Goal: Task Accomplishment & Management: Manage account settings

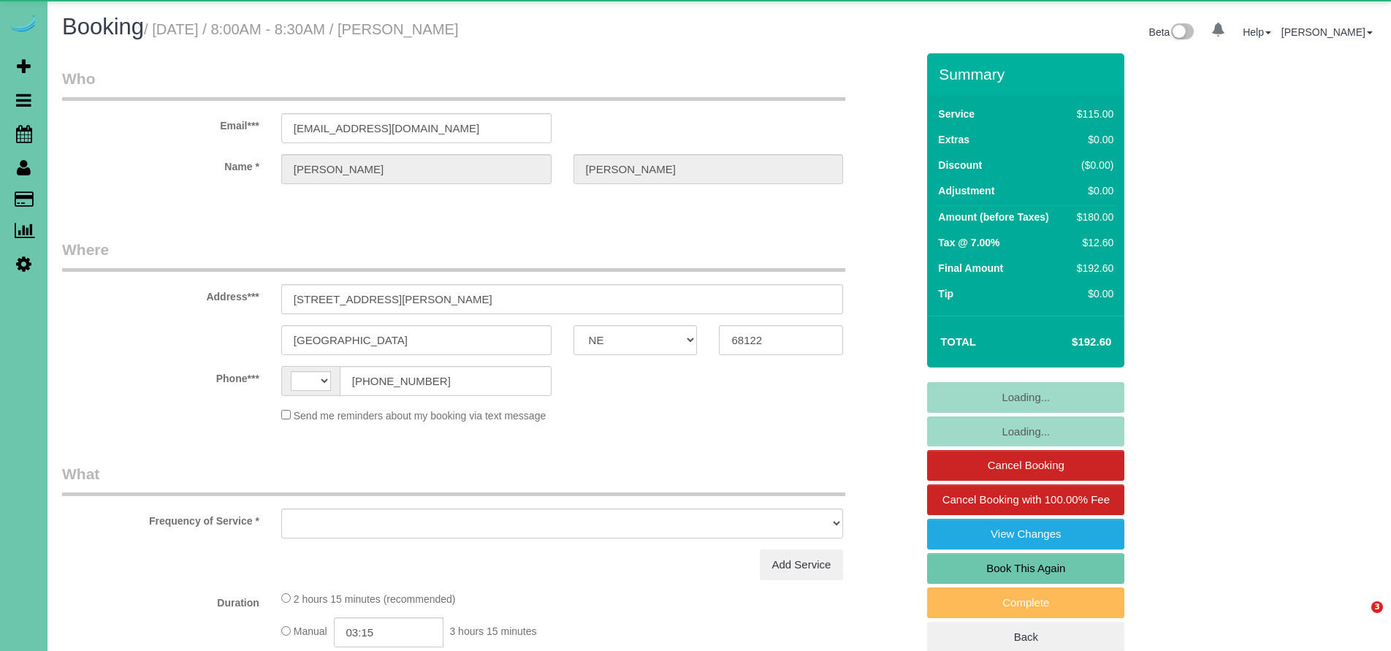
select select "NE"
select select "string:[GEOGRAPHIC_DATA]"
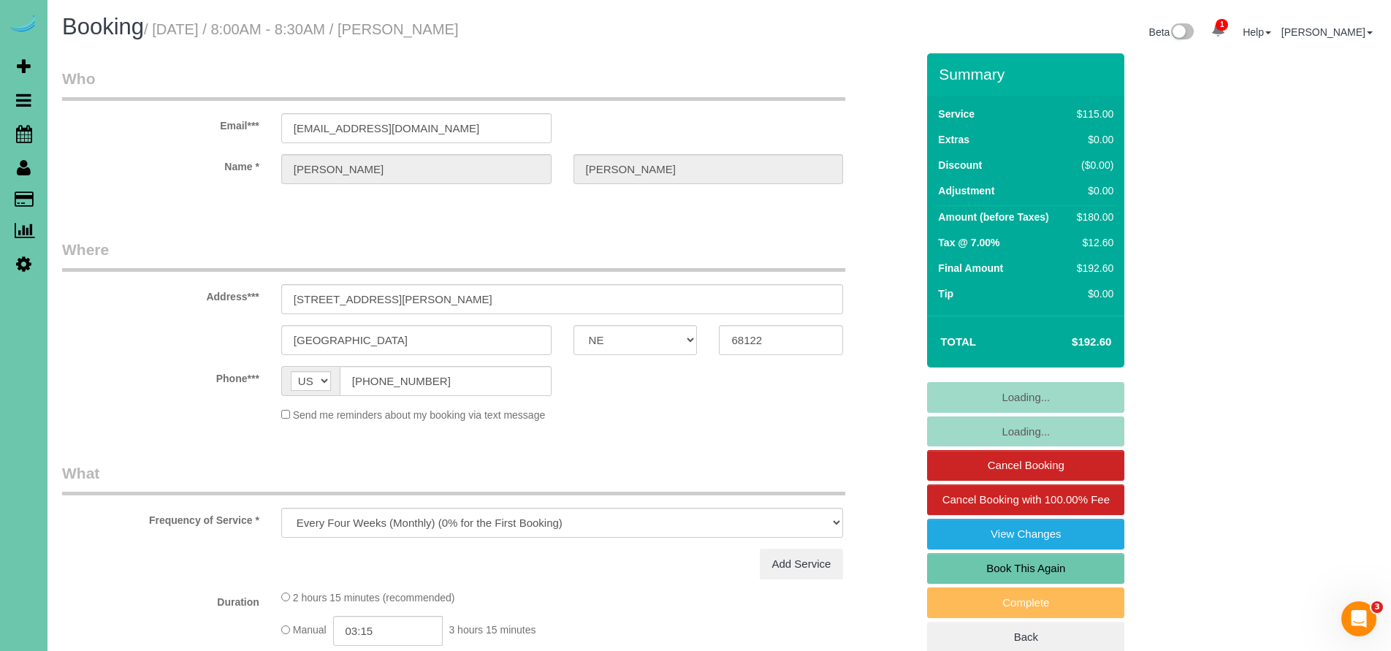
select select "object:677"
select select "string:fspay-e48a2ca9-6f0c-4872-8146-55a9efa10b40"
select select "number:36"
select select "number:41"
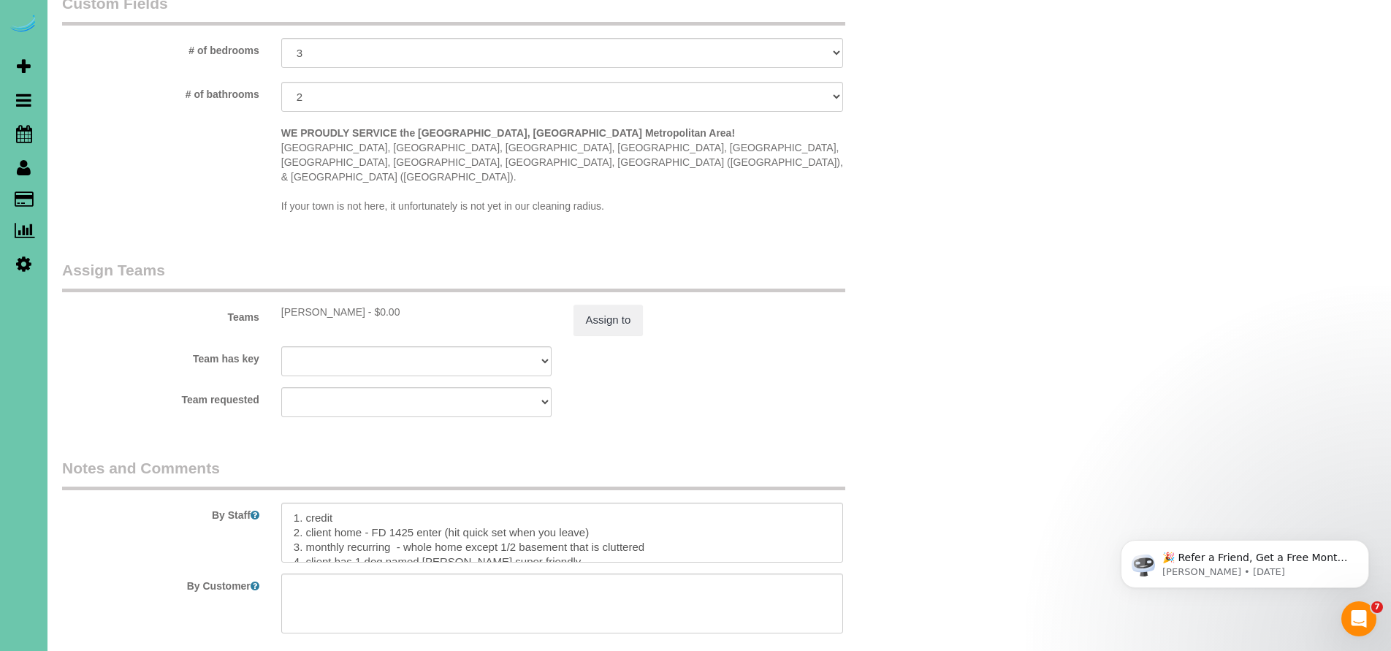
scroll to position [26, 0]
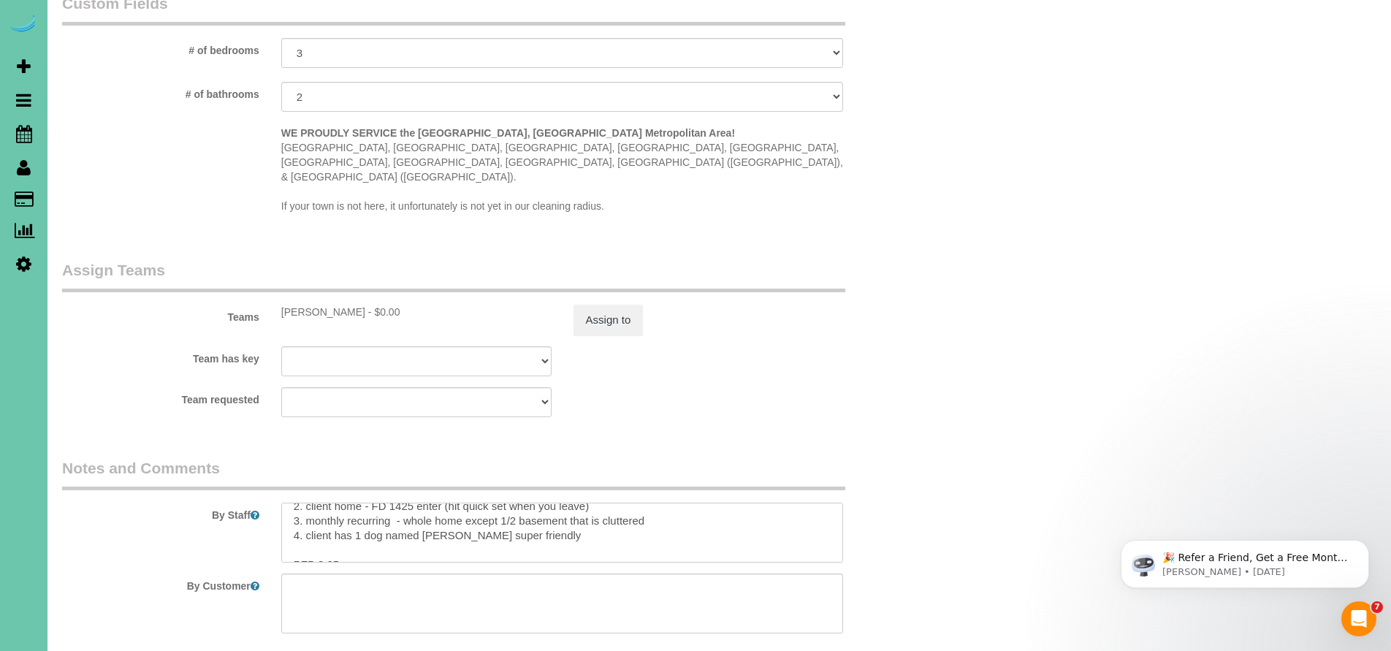
click at [653, 503] on textarea at bounding box center [562, 533] width 563 height 60
click at [691, 503] on textarea at bounding box center [562, 533] width 563 height 60
click at [663, 503] on textarea at bounding box center [562, 533] width 563 height 60
click at [469, 503] on textarea at bounding box center [562, 533] width 563 height 60
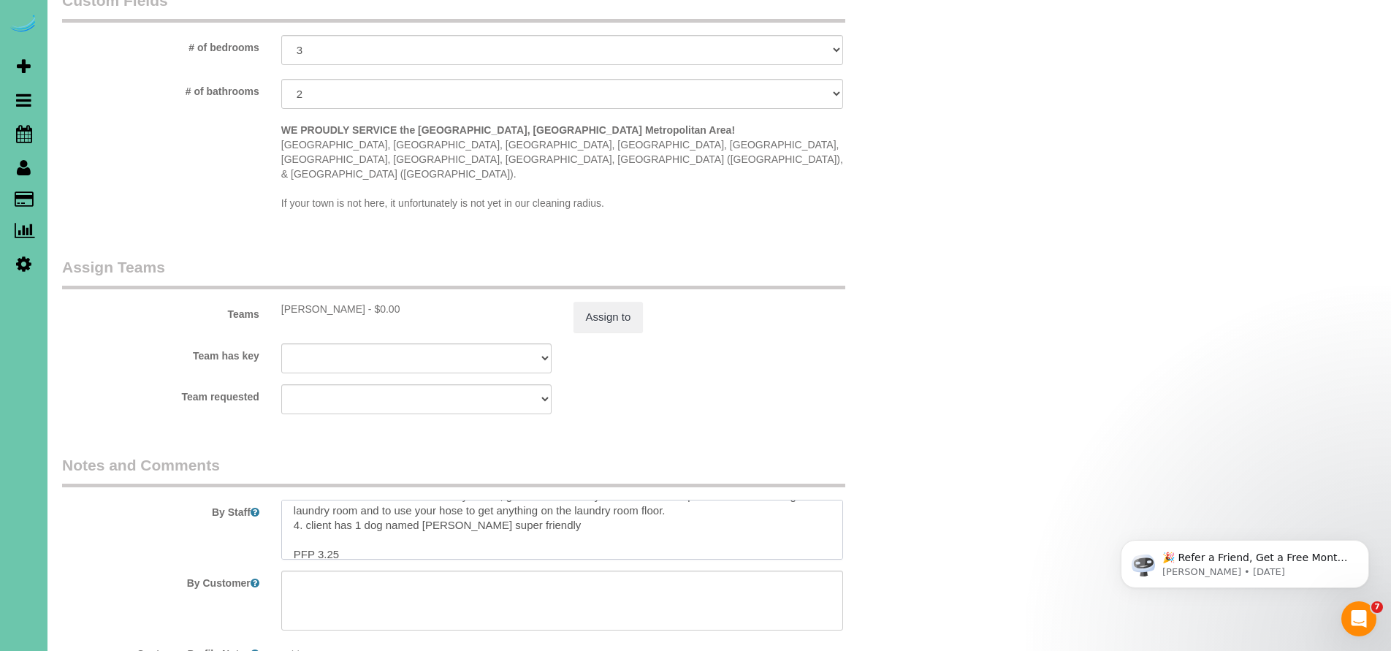
click at [299, 500] on textarea at bounding box center [562, 530] width 563 height 60
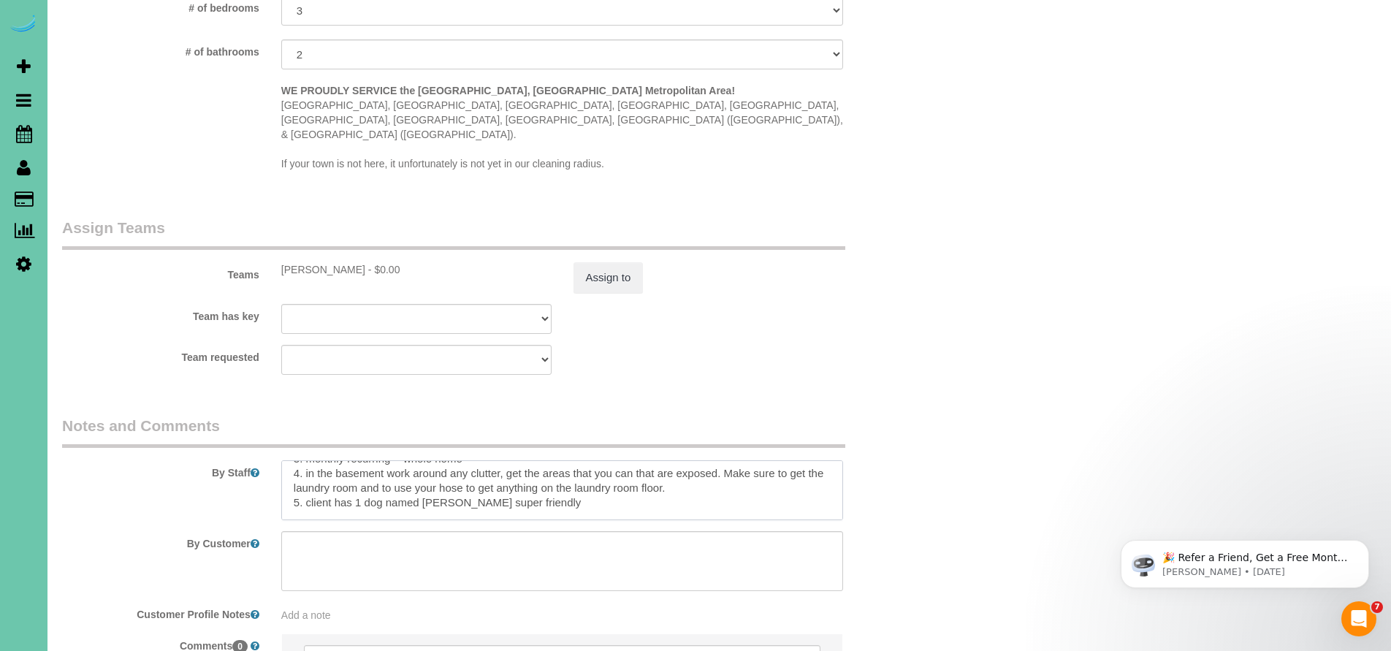
scroll to position [69, 0]
click at [530, 460] on textarea at bounding box center [562, 490] width 563 height 60
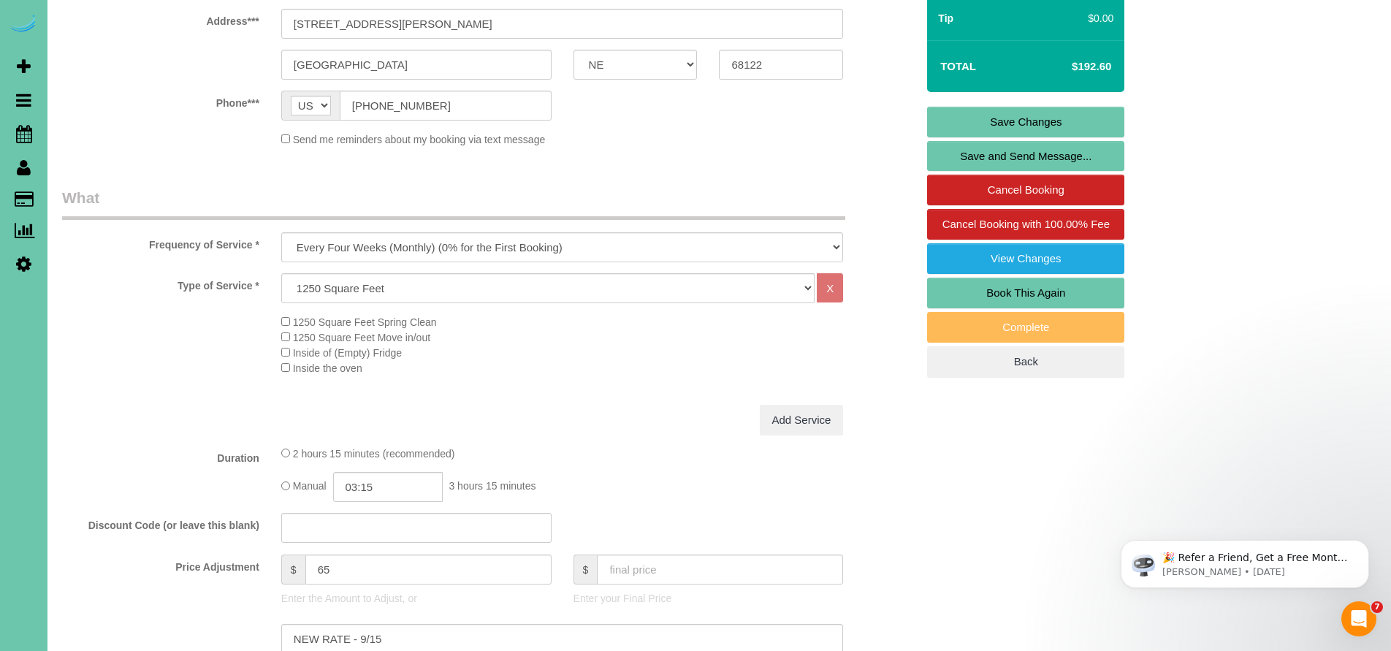
scroll to position [0, 0]
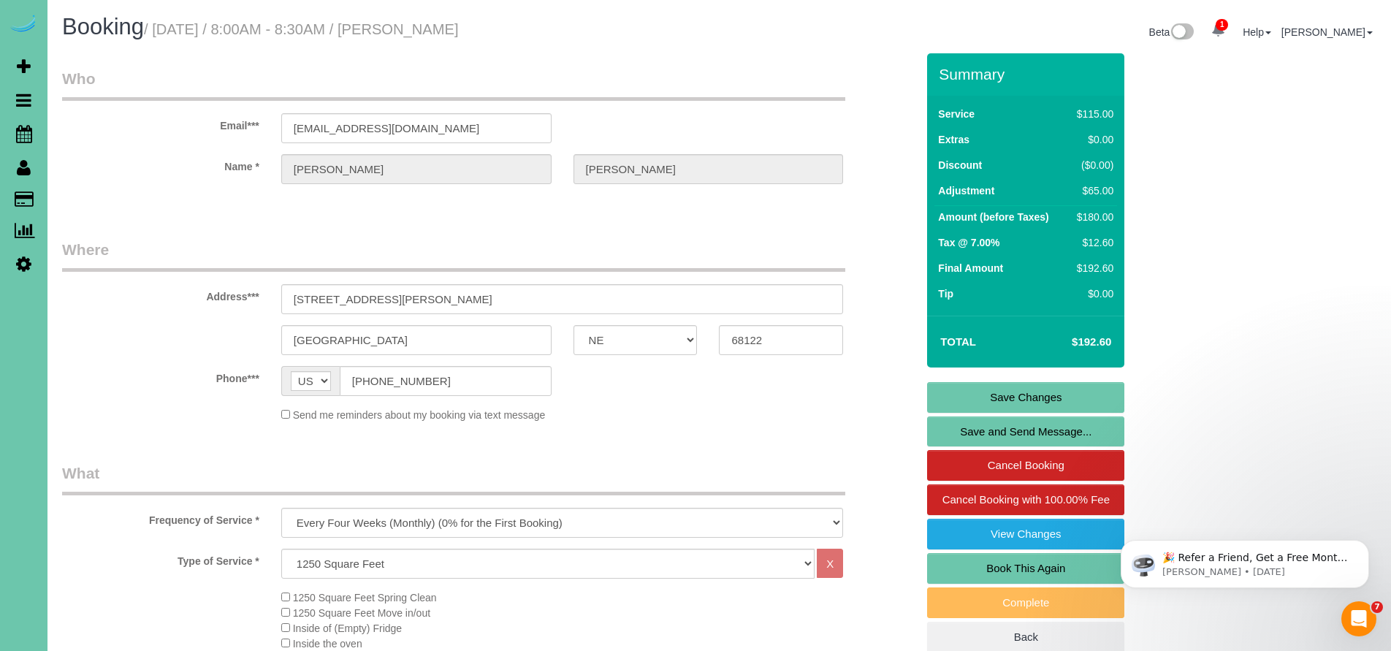
type textarea "1. credit 2. client home - FD 1425 enter (hit quick set when you leave) 3. mont…"
click at [1031, 400] on link "Save Changes" at bounding box center [1025, 397] width 197 height 31
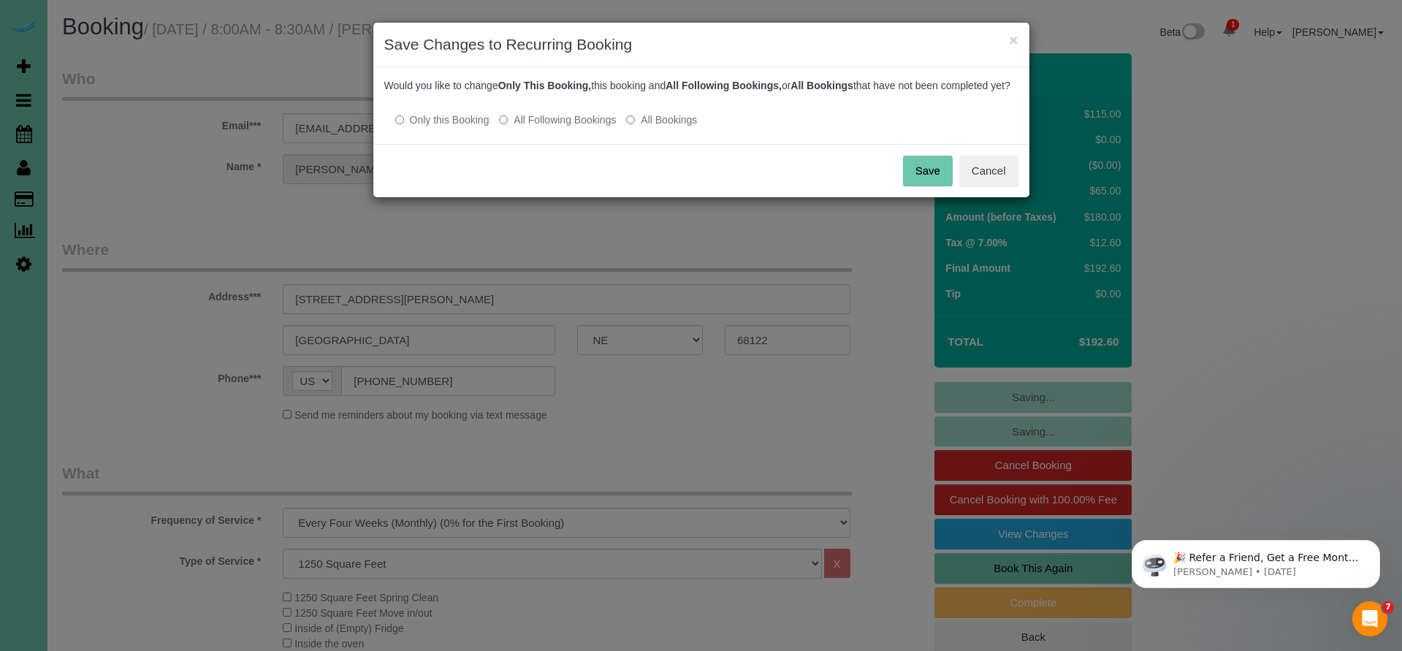
click at [931, 186] on button "Save" at bounding box center [928, 171] width 50 height 31
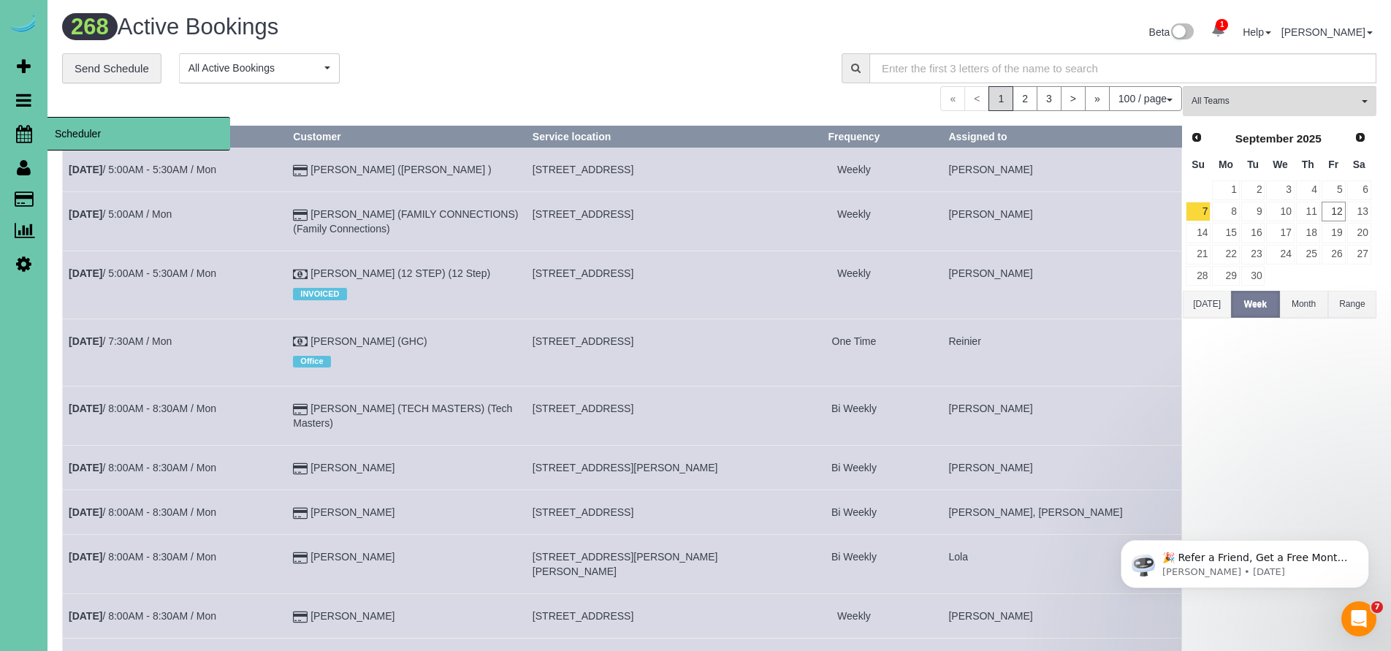
click at [19, 138] on icon at bounding box center [24, 134] width 16 height 18
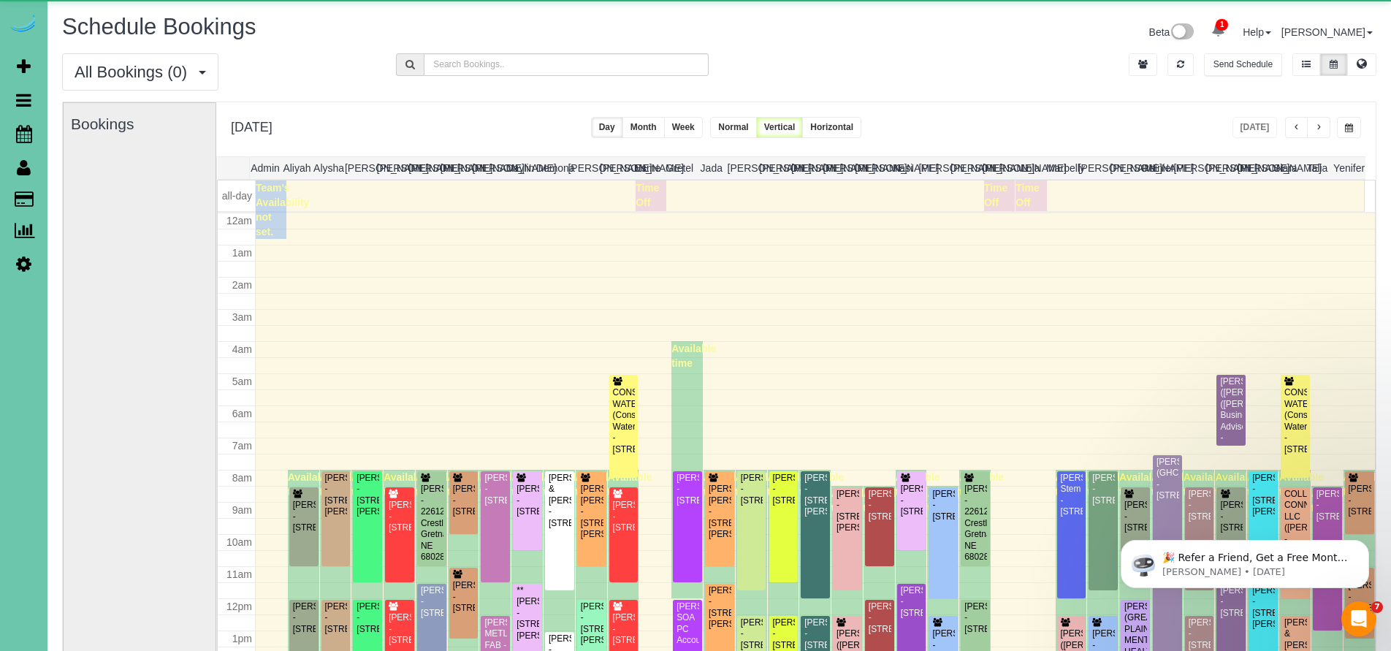
scroll to position [193, 0]
